Goal: Information Seeking & Learning: Check status

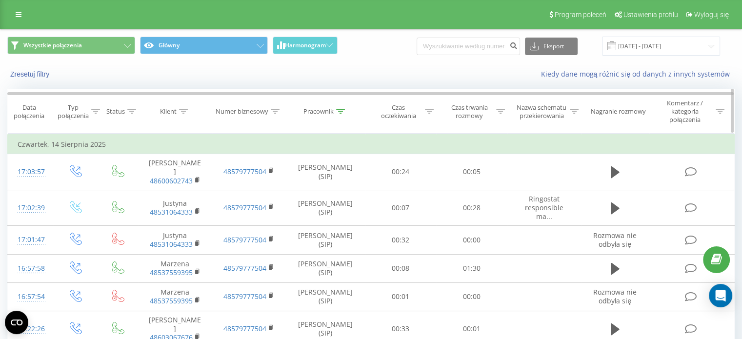
click at [339, 111] on icon at bounding box center [340, 111] width 9 height 5
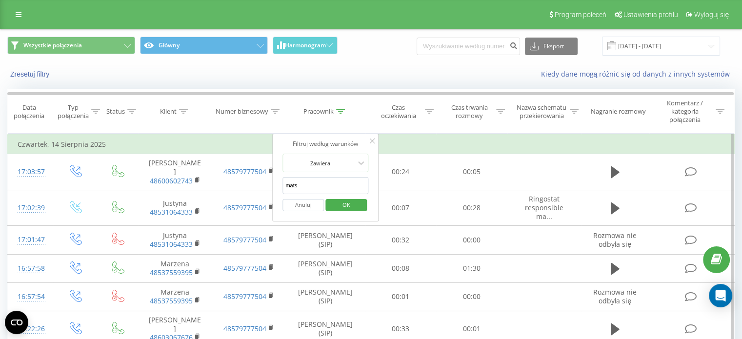
click at [319, 184] on input "mats" at bounding box center [326, 185] width 86 height 17
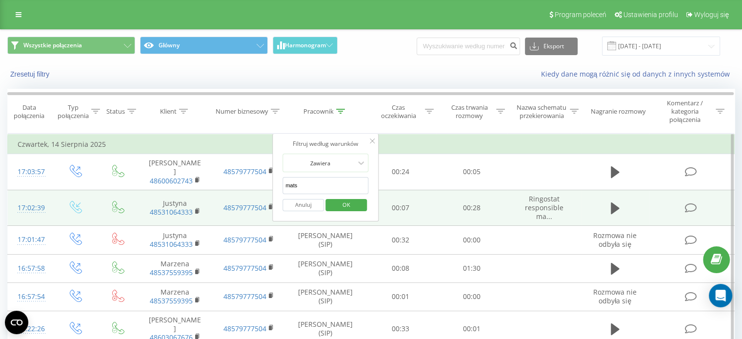
drag, startPoint x: 319, startPoint y: 184, endPoint x: 256, endPoint y: 185, distance: 63.0
type input "klimek"
click button "OK" at bounding box center [345, 205] width 41 height 12
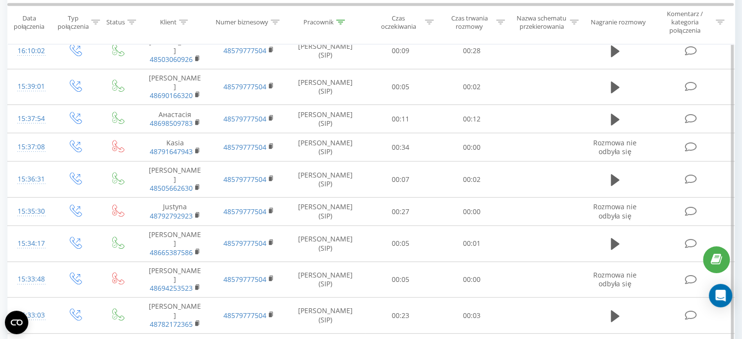
scroll to position [581, 0]
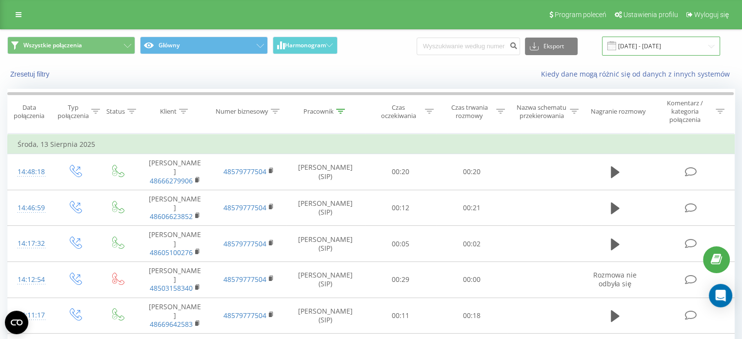
click at [698, 44] on input "18.07.2025 - 18.08.2025" at bounding box center [661, 46] width 118 height 19
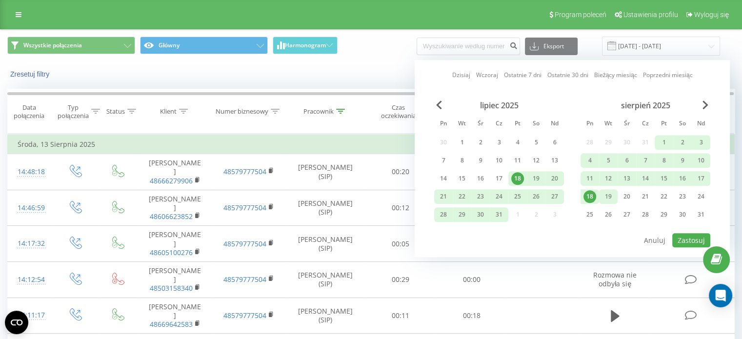
click at [605, 199] on div "19" at bounding box center [608, 196] width 13 height 13
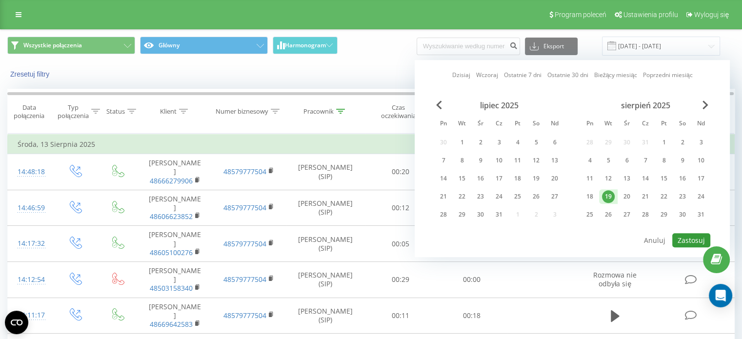
click at [685, 239] on button "Zastosuj" at bounding box center [691, 240] width 38 height 14
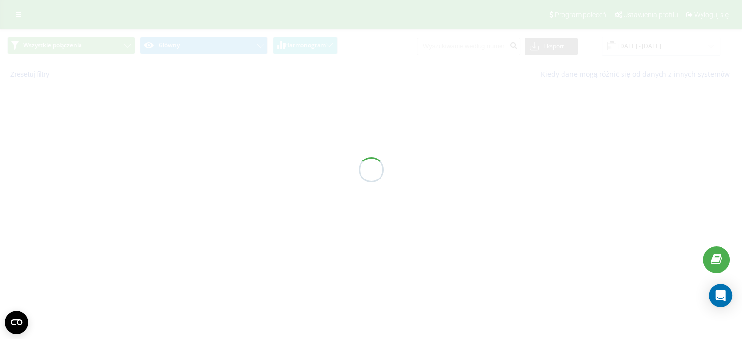
type input "19.08.2025 - 19.08.2025"
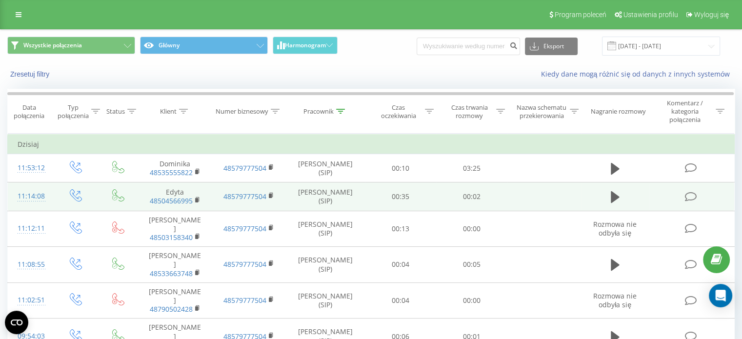
scroll to position [49, 0]
